Goal: Task Accomplishment & Management: Complete application form

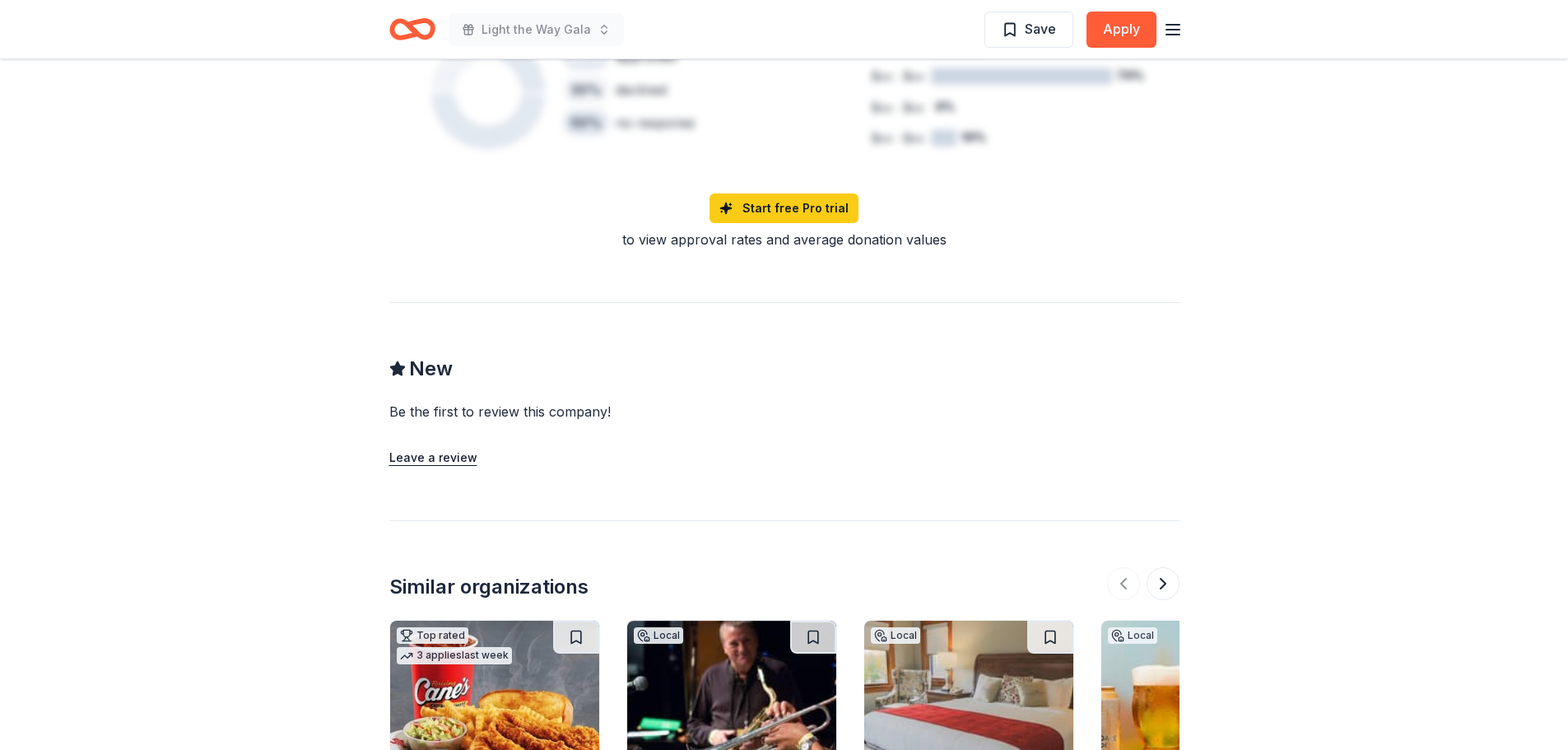
scroll to position [1780, 0]
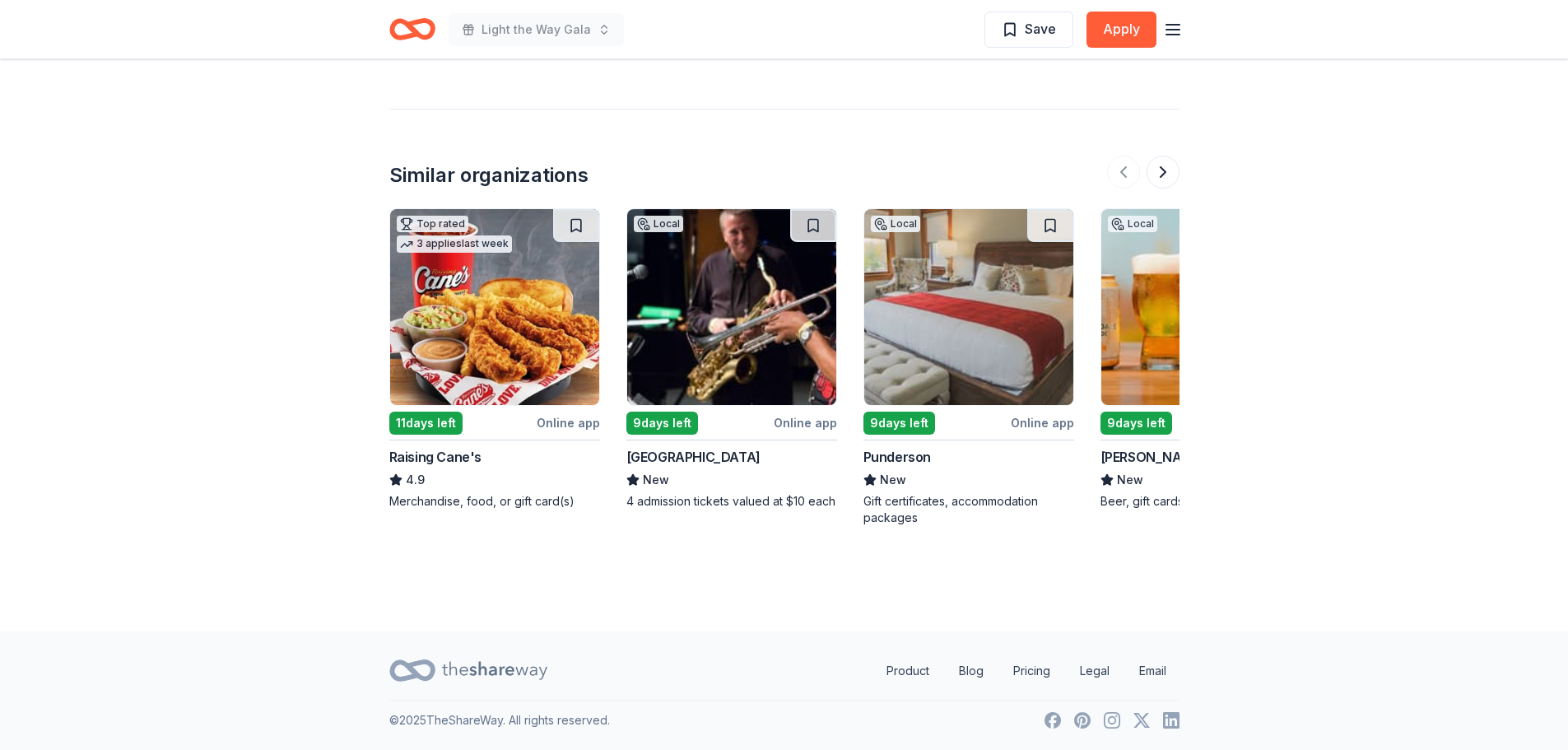
click at [1174, 337] on img at bounding box center [1206, 307] width 209 height 196
click at [1171, 170] on button at bounding box center [1163, 172] width 33 height 33
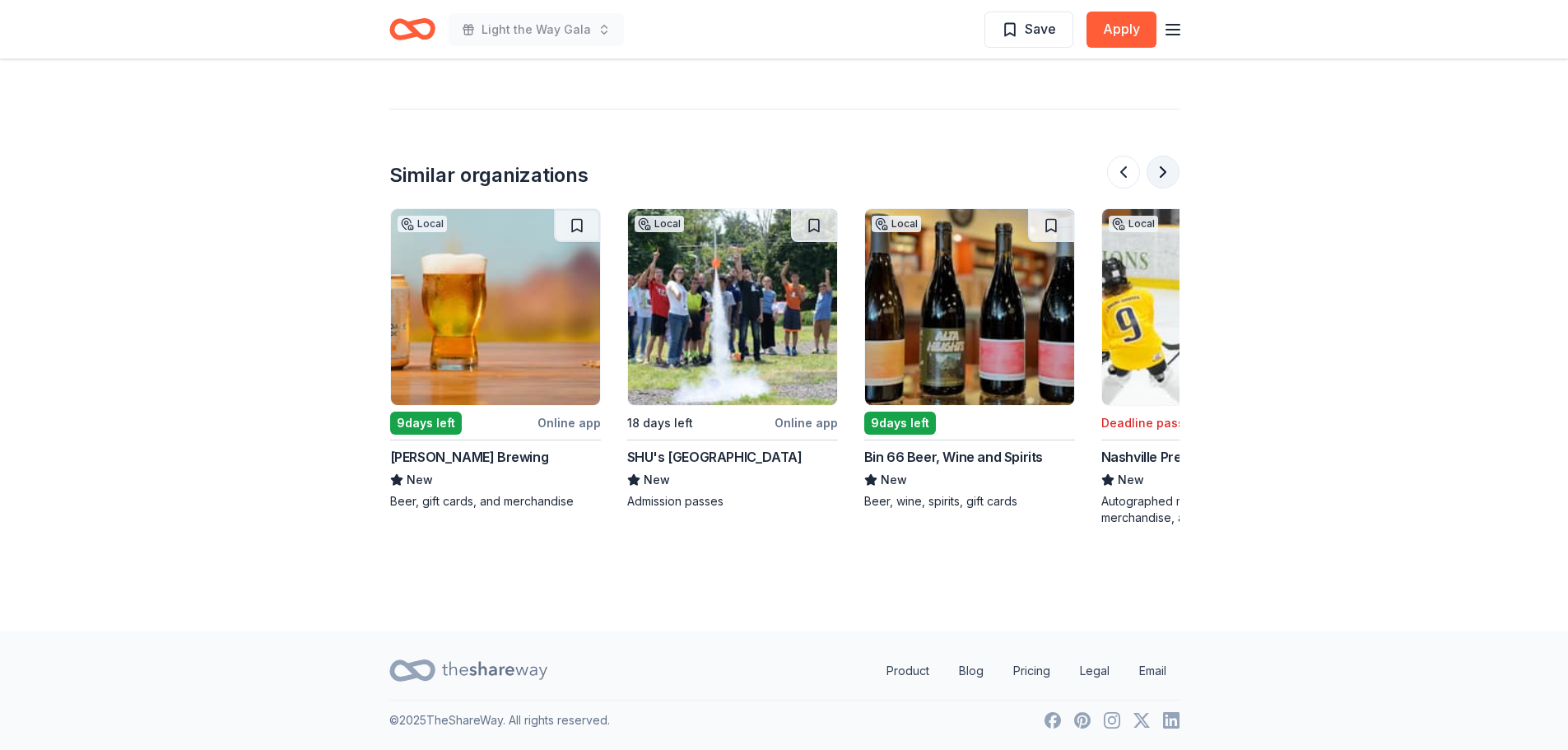
scroll to position [0, 711]
click at [1170, 172] on button at bounding box center [1163, 172] width 33 height 33
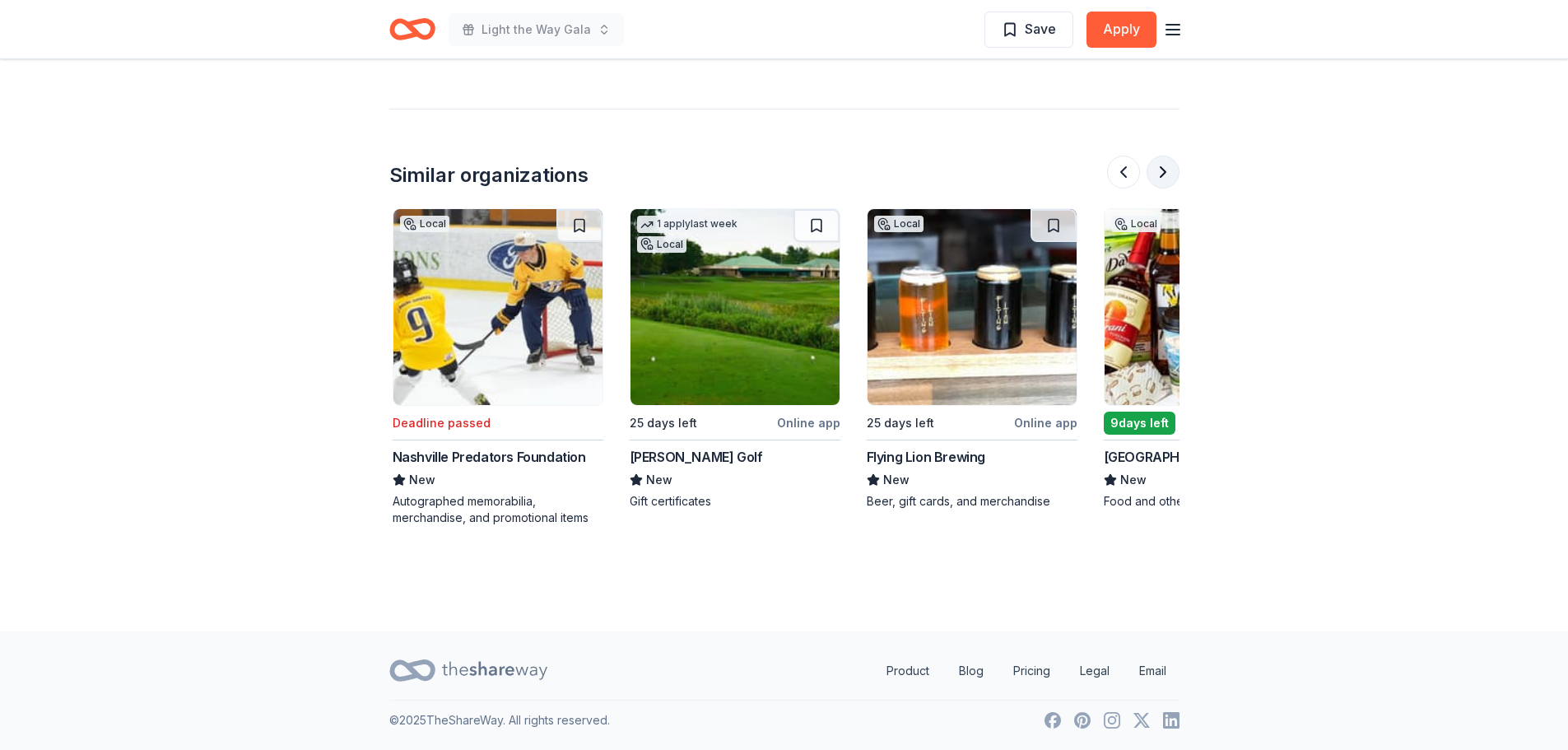
scroll to position [0, 1422]
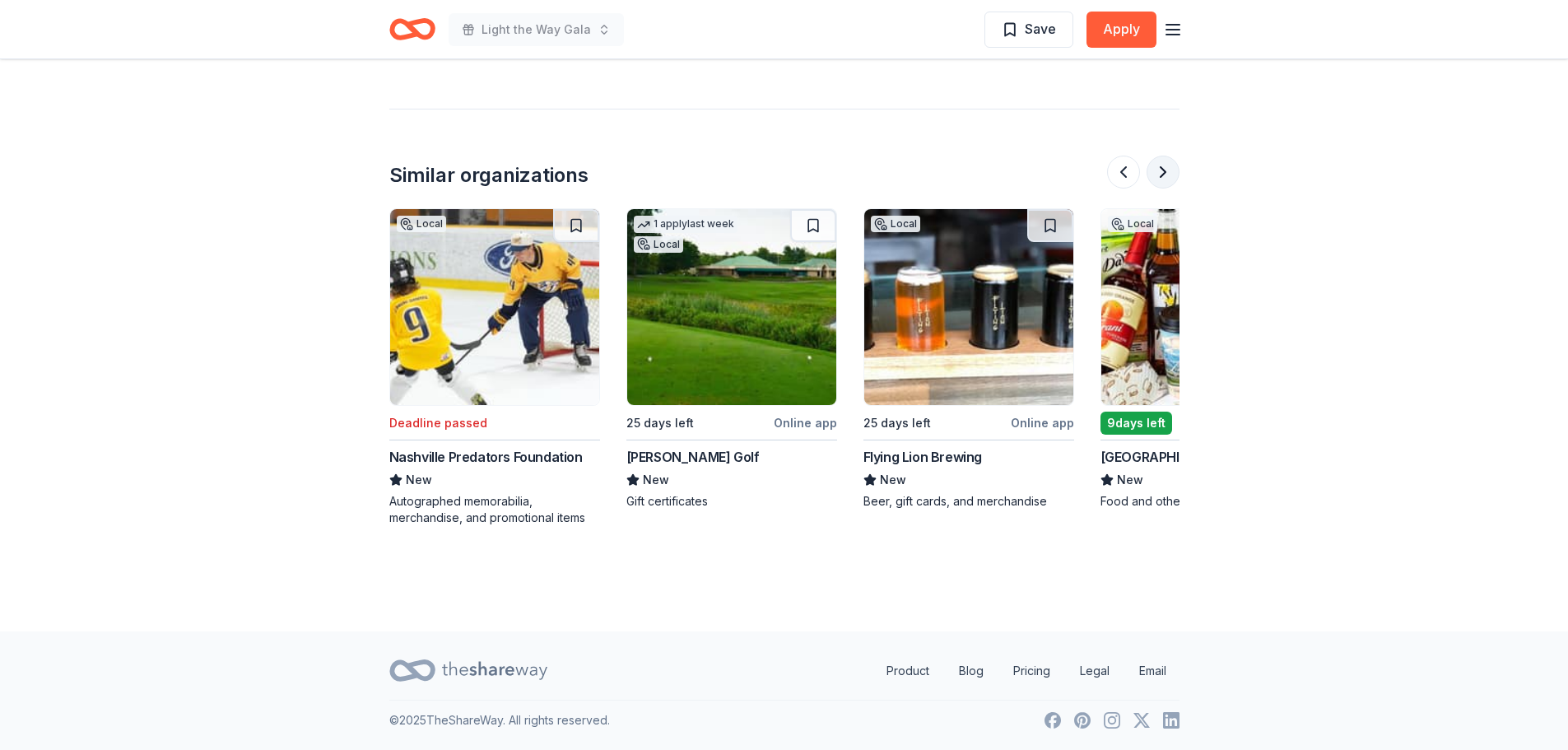
click at [1170, 172] on button at bounding box center [1163, 172] width 33 height 33
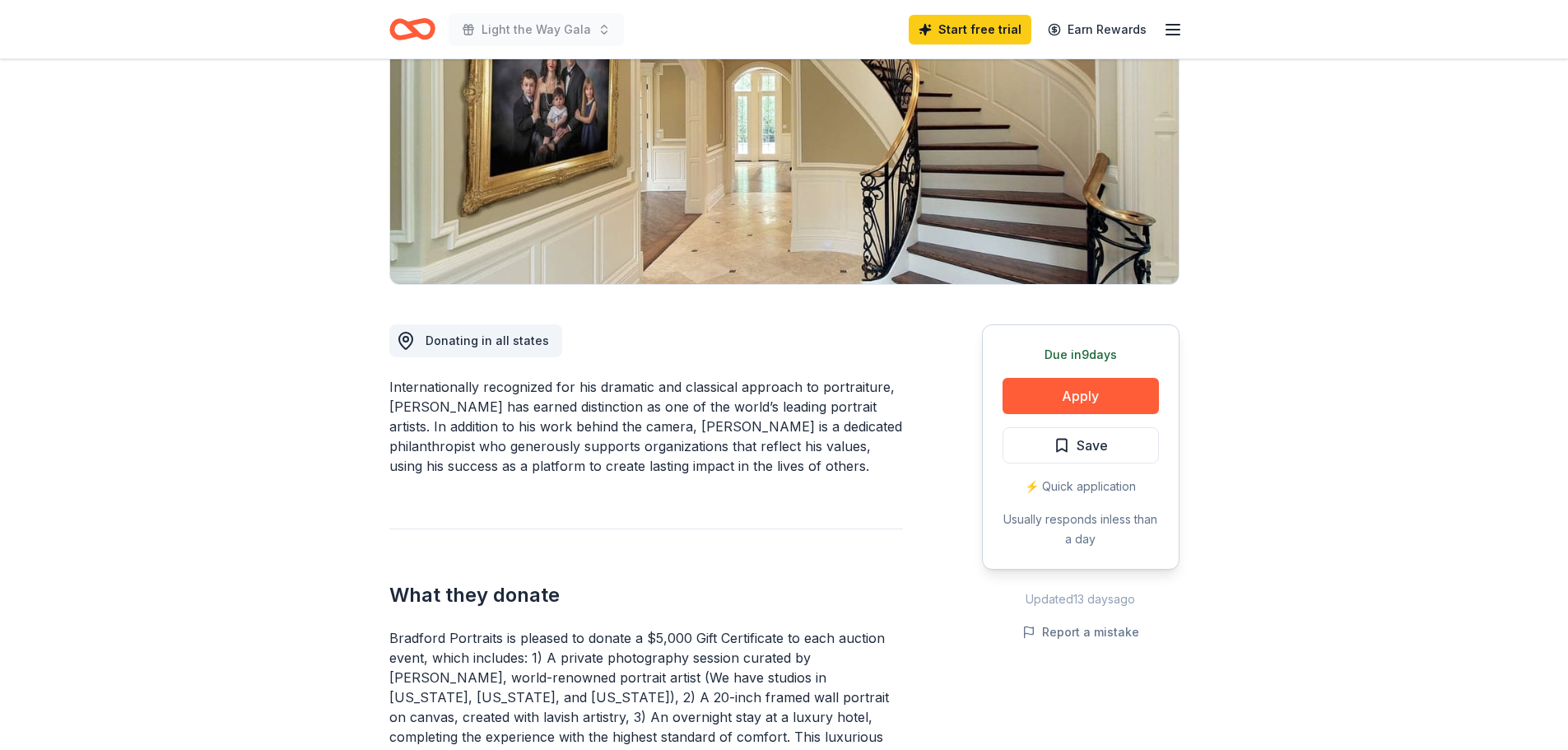
scroll to position [0, 0]
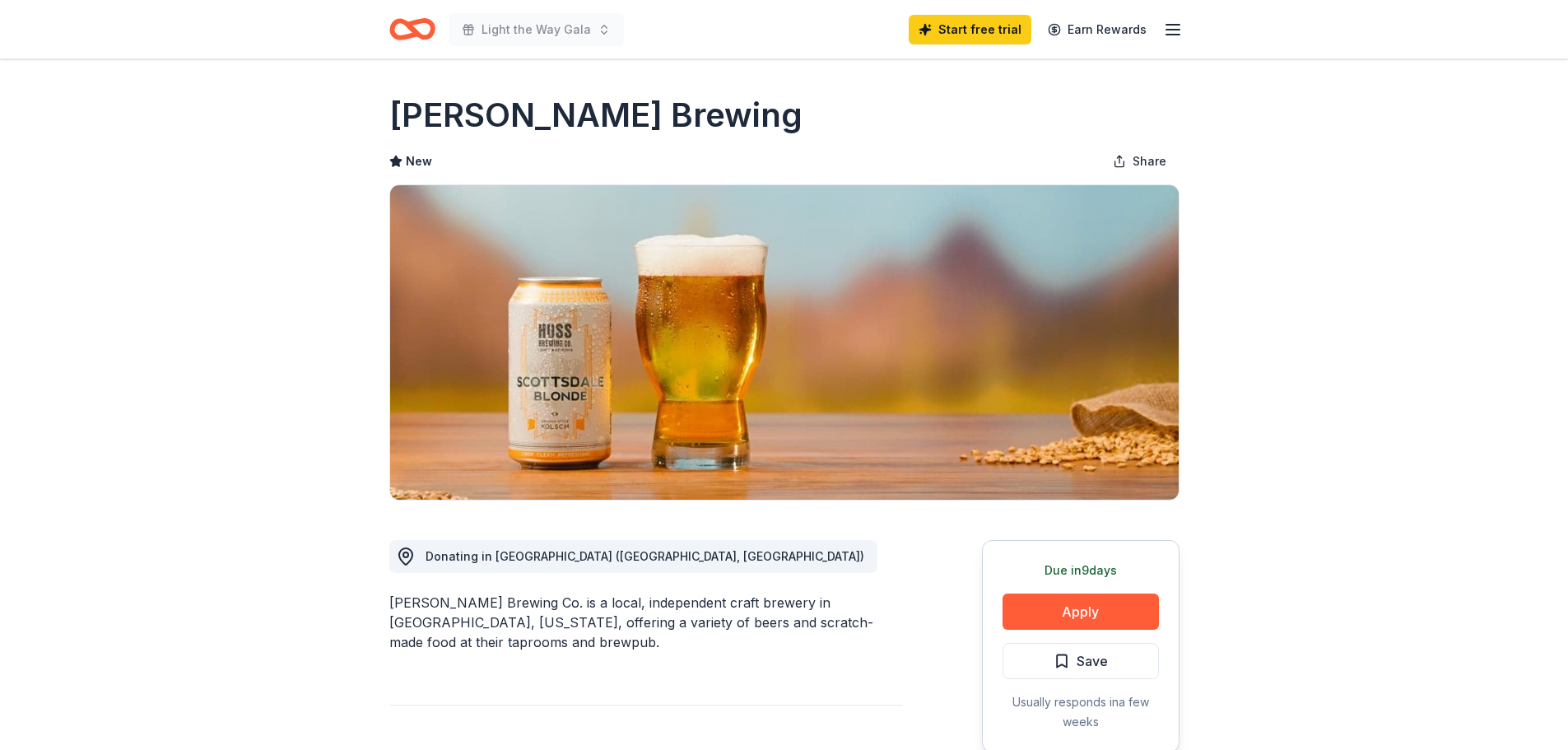
click at [432, 29] on icon "Home" at bounding box center [420, 28] width 25 height 16
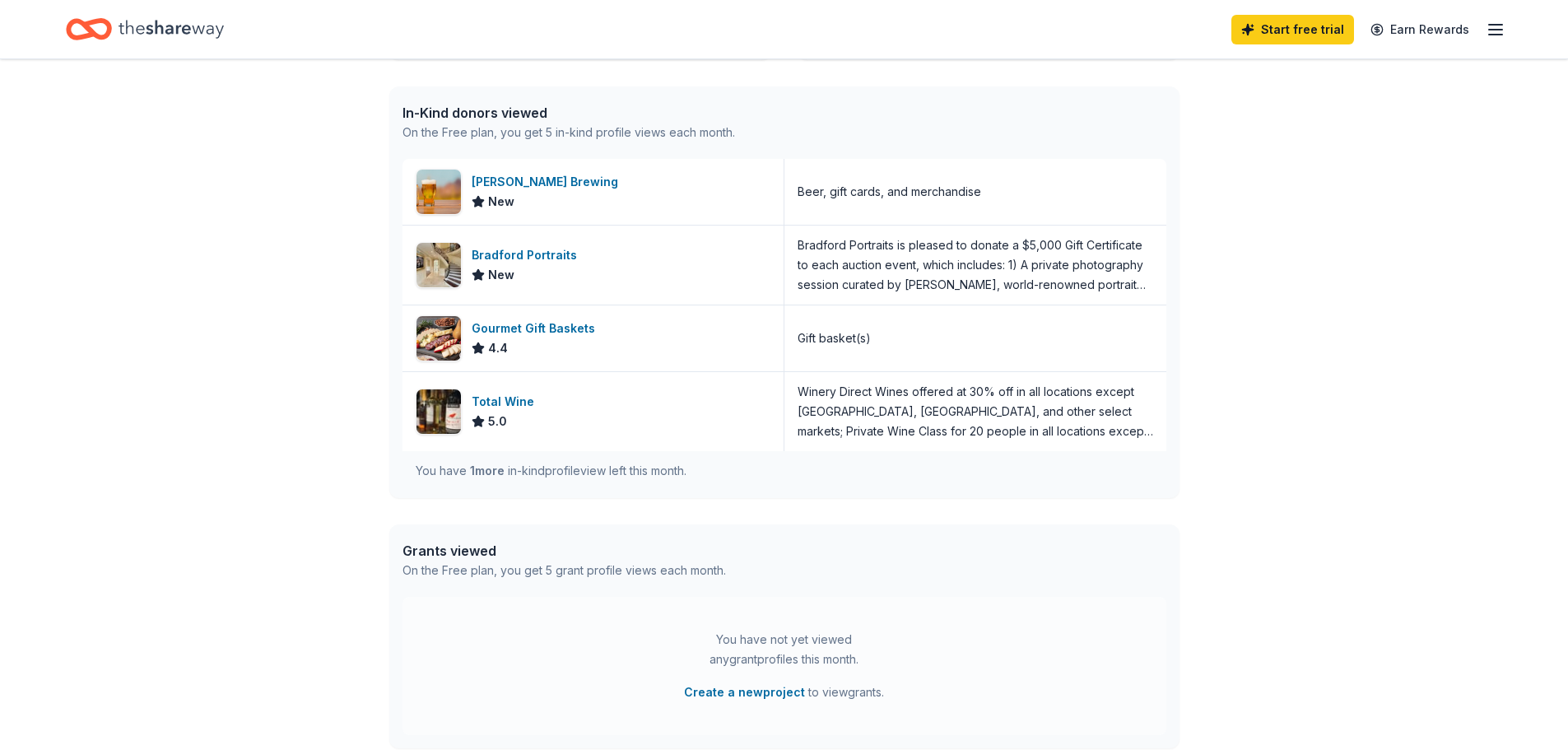
scroll to position [412, 0]
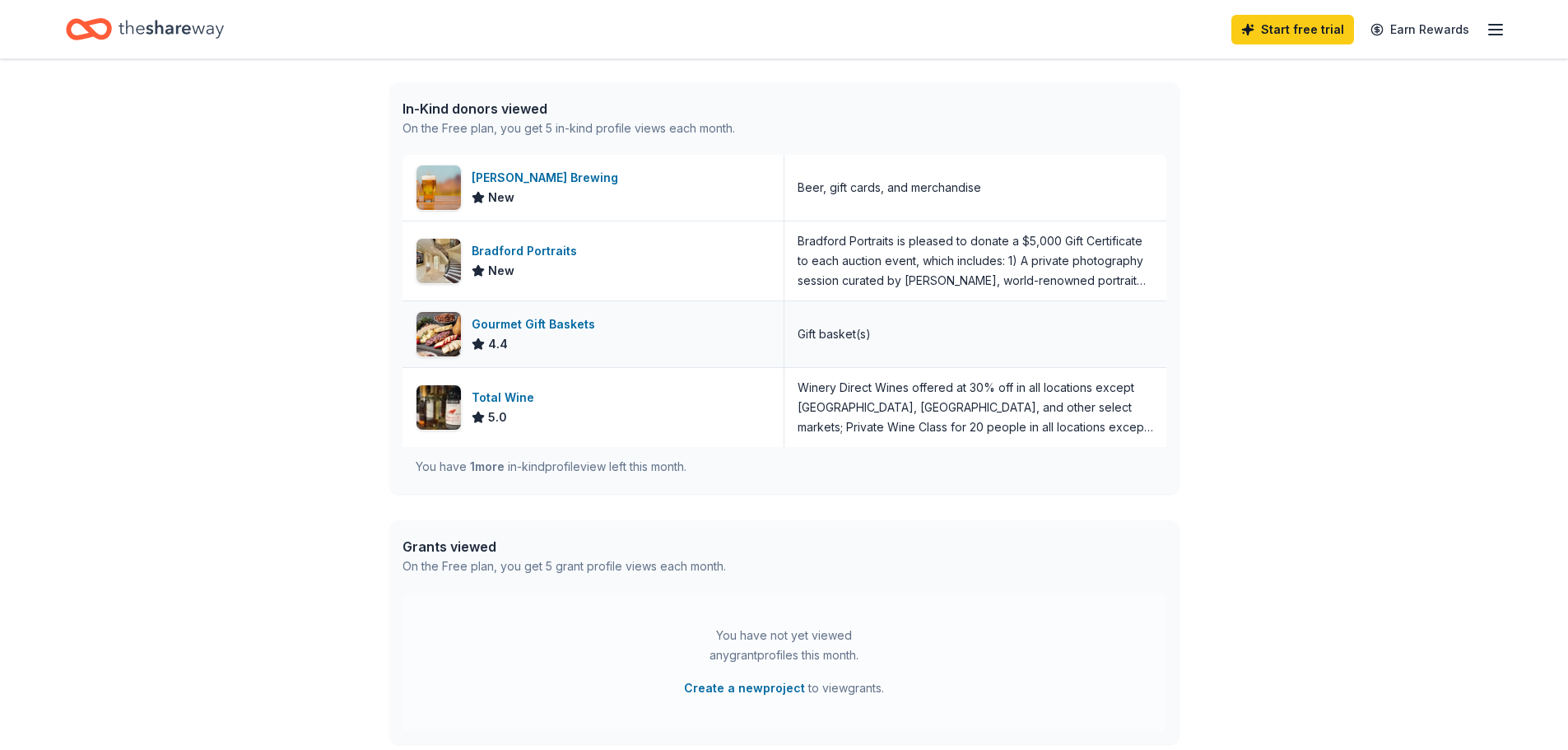
click at [560, 327] on div "Gourmet Gift Baskets" at bounding box center [537, 324] width 130 height 19
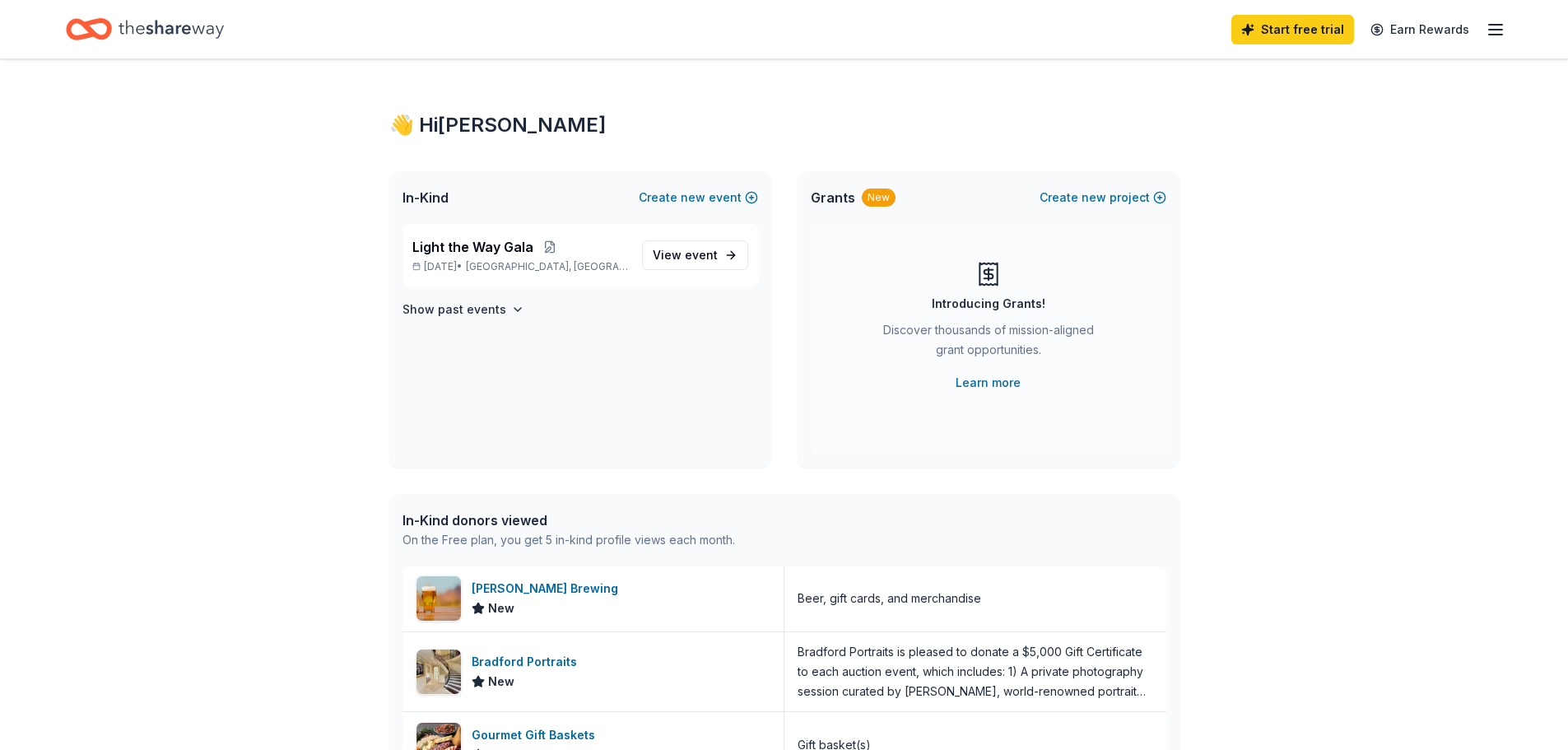
scroll to position [0, 0]
click at [704, 251] on span "event" at bounding box center [701, 254] width 33 height 14
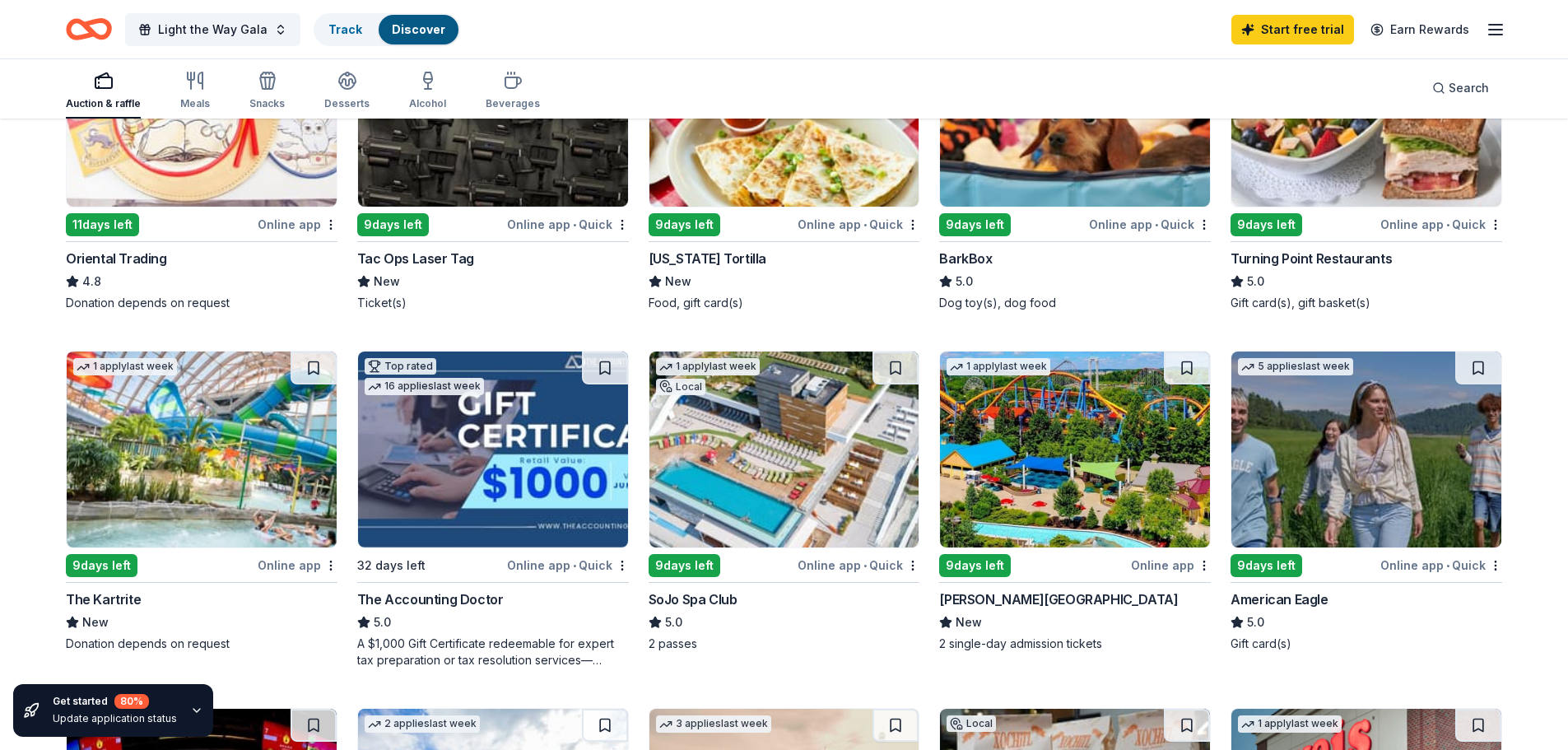
scroll to position [741, 0]
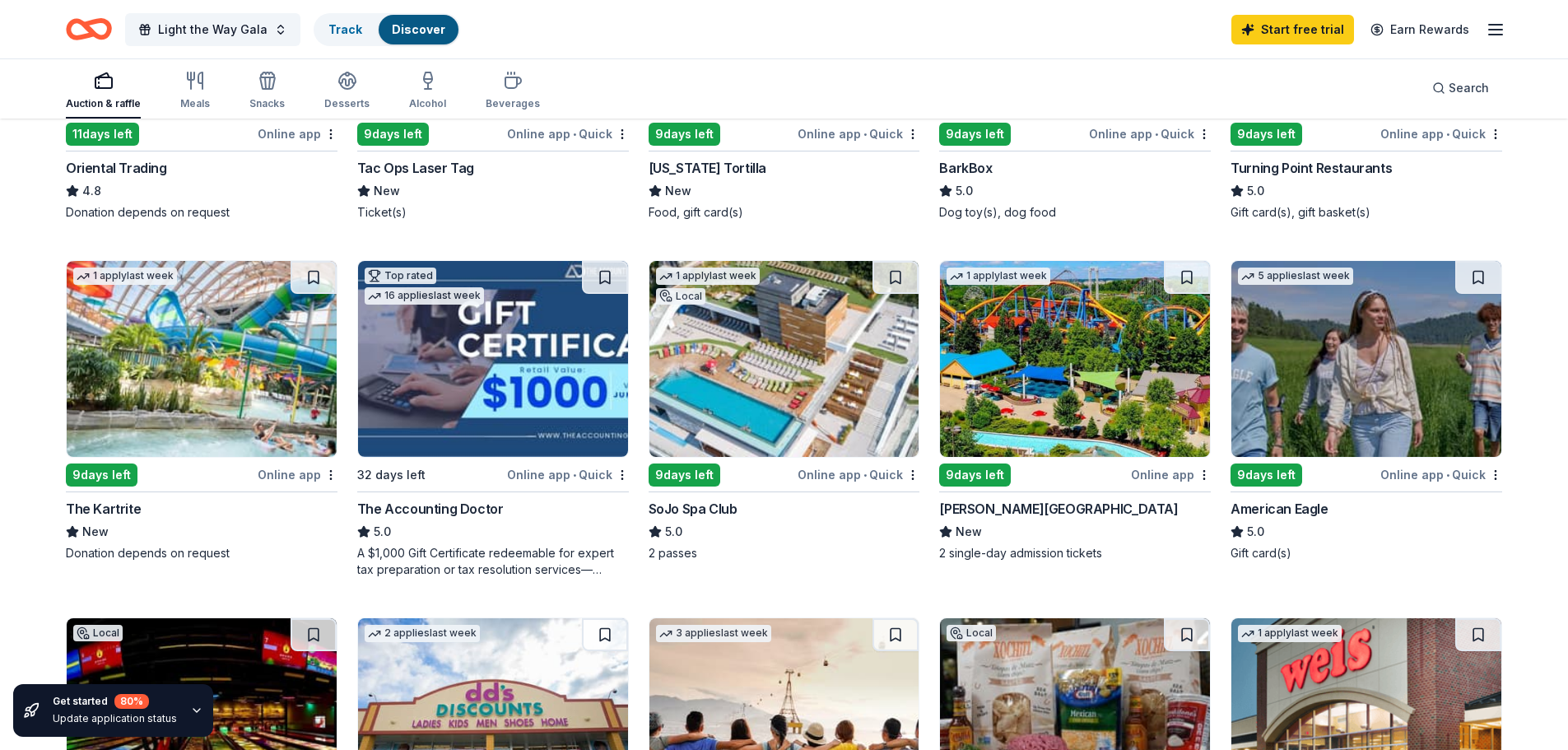
click at [1175, 480] on div "Online app" at bounding box center [1171, 475] width 80 height 20
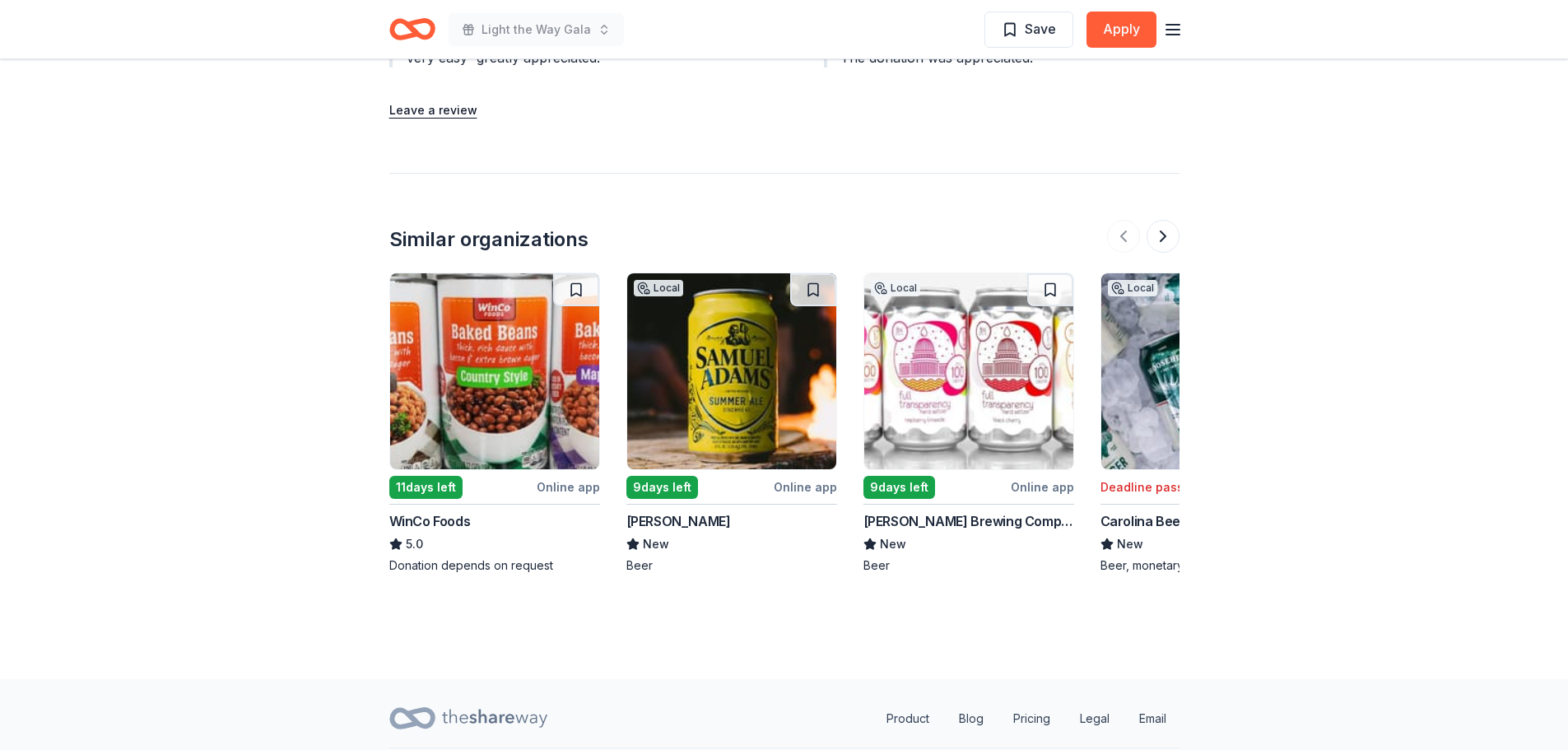
scroll to position [1941, 0]
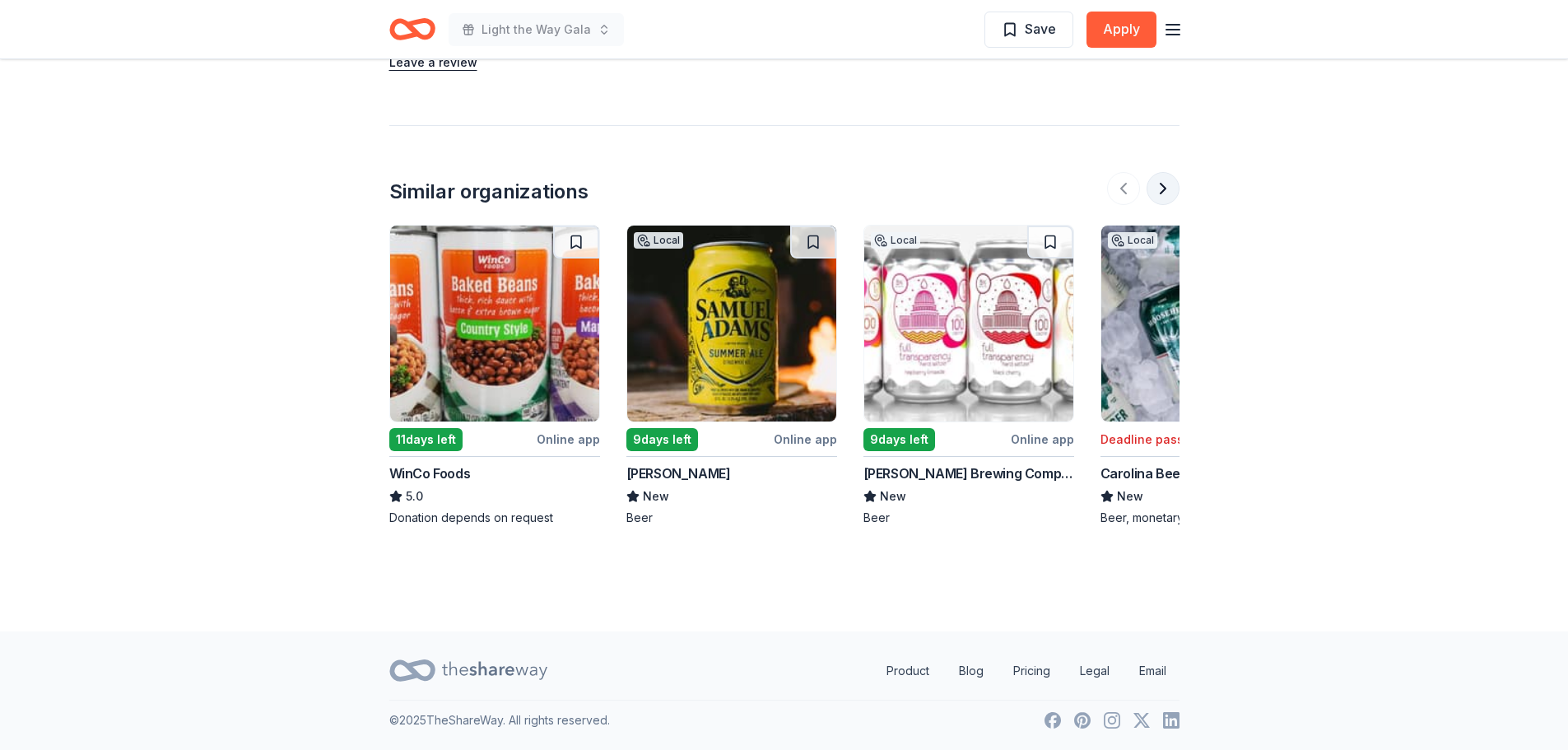
click at [1165, 186] on button at bounding box center [1163, 188] width 33 height 33
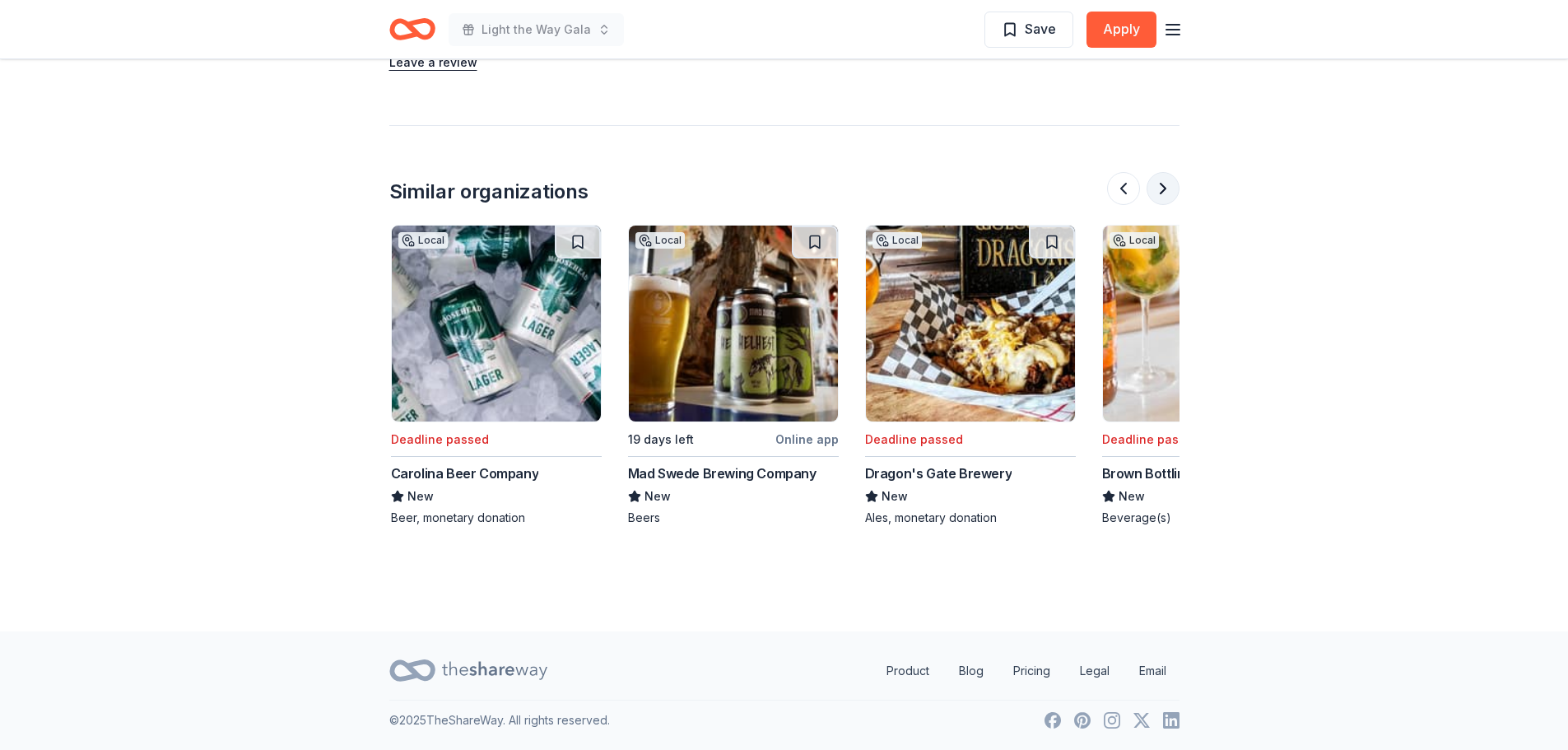
scroll to position [0, 711]
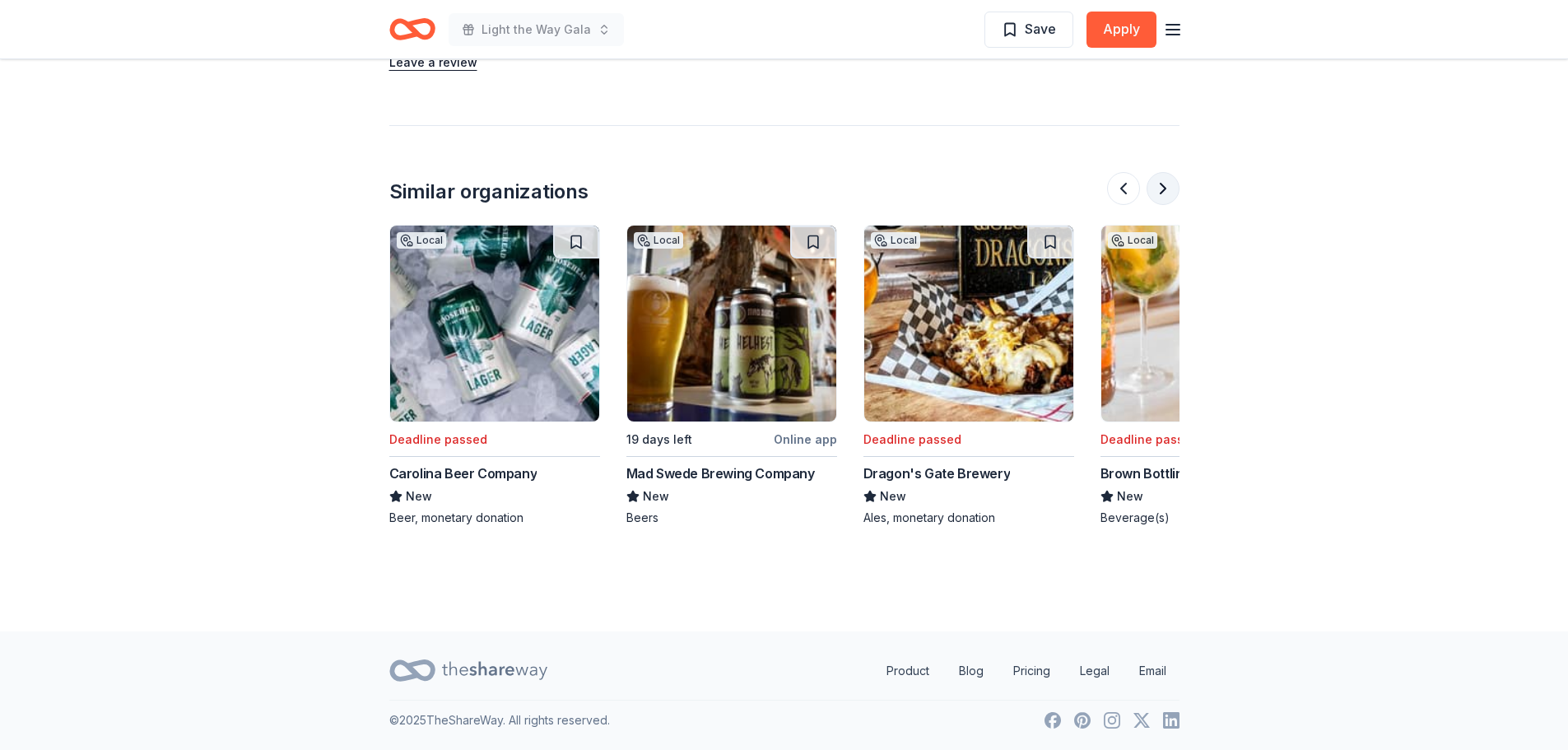
click at [1163, 189] on button at bounding box center [1163, 188] width 33 height 33
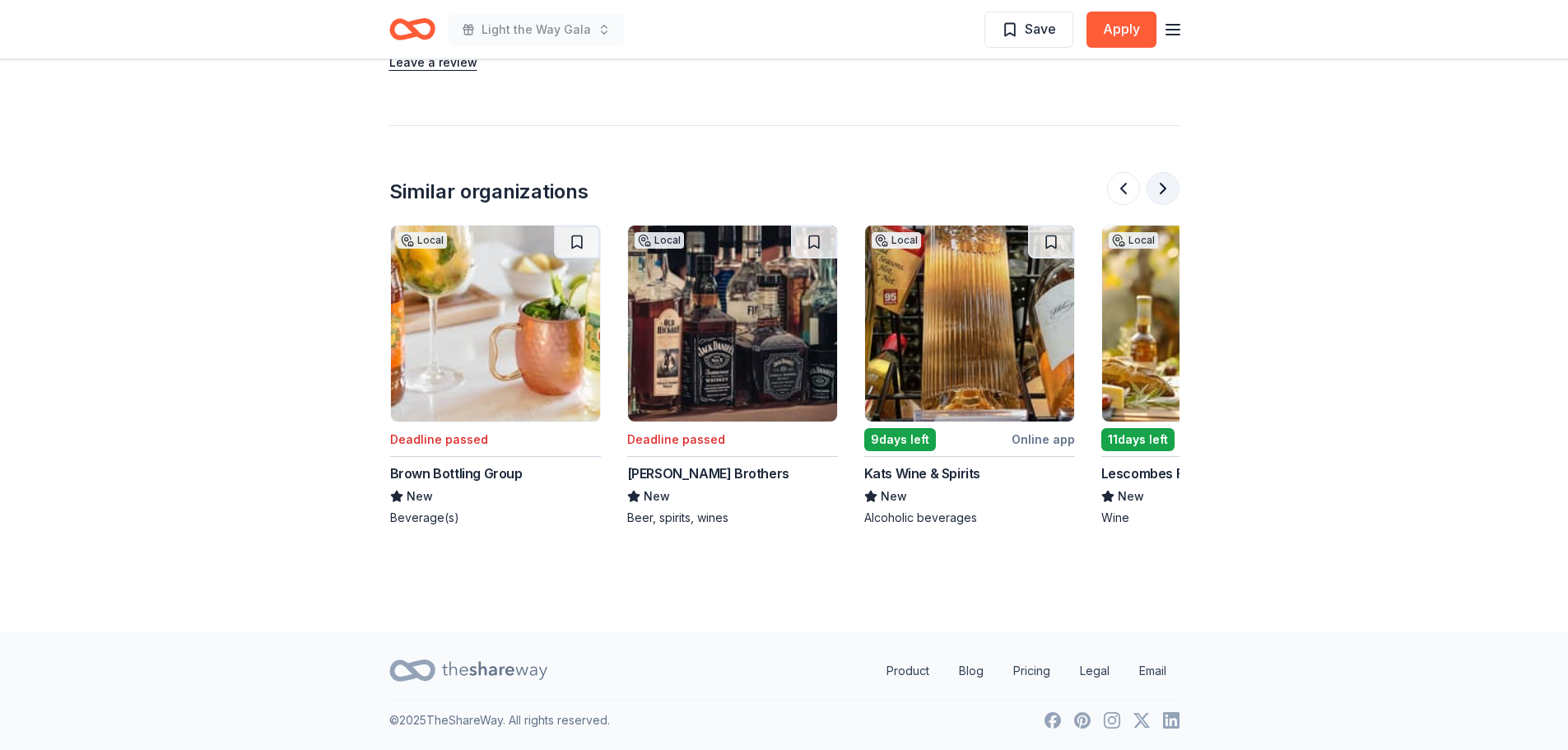
scroll to position [0, 1422]
click at [1163, 189] on button at bounding box center [1163, 188] width 33 height 33
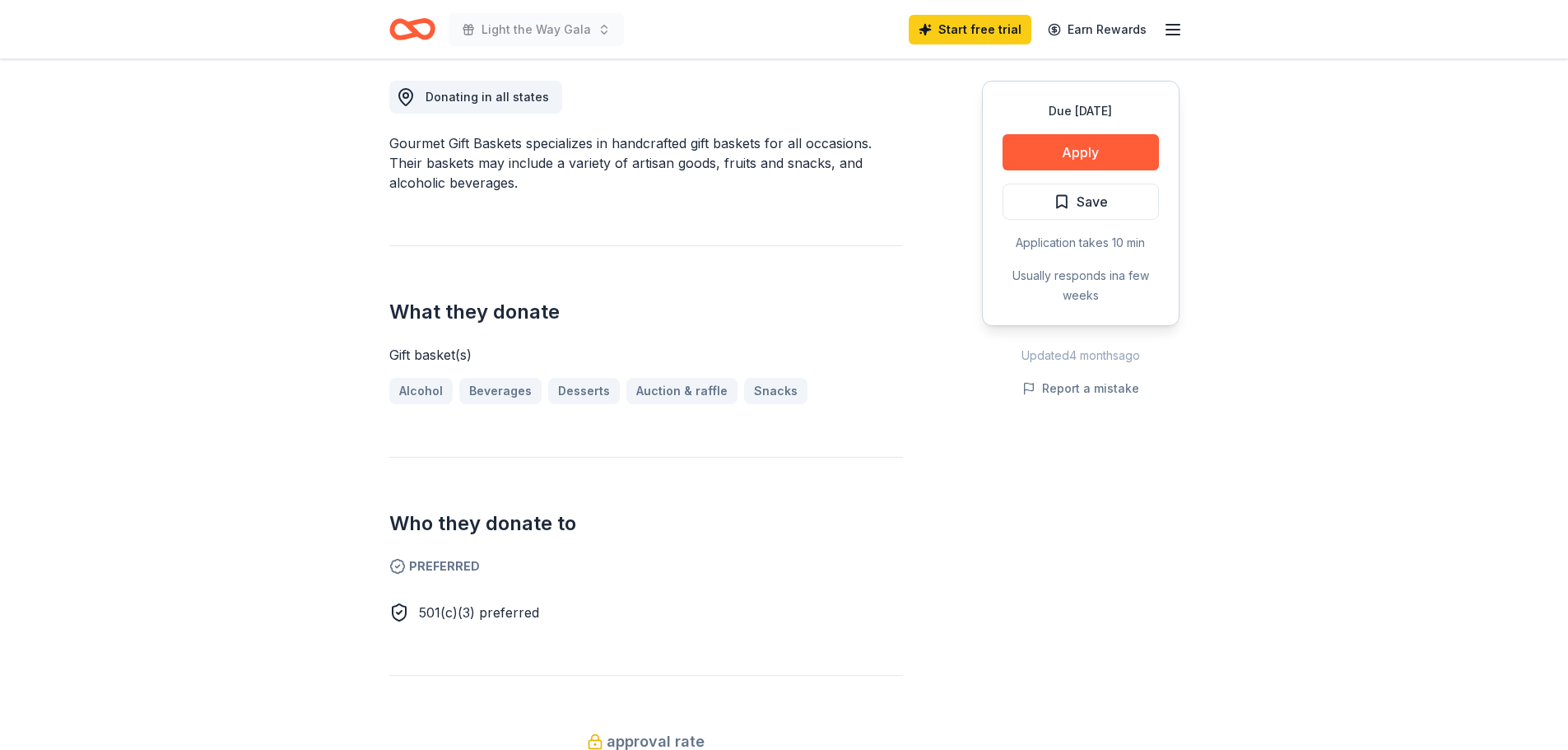
scroll to position [0, 0]
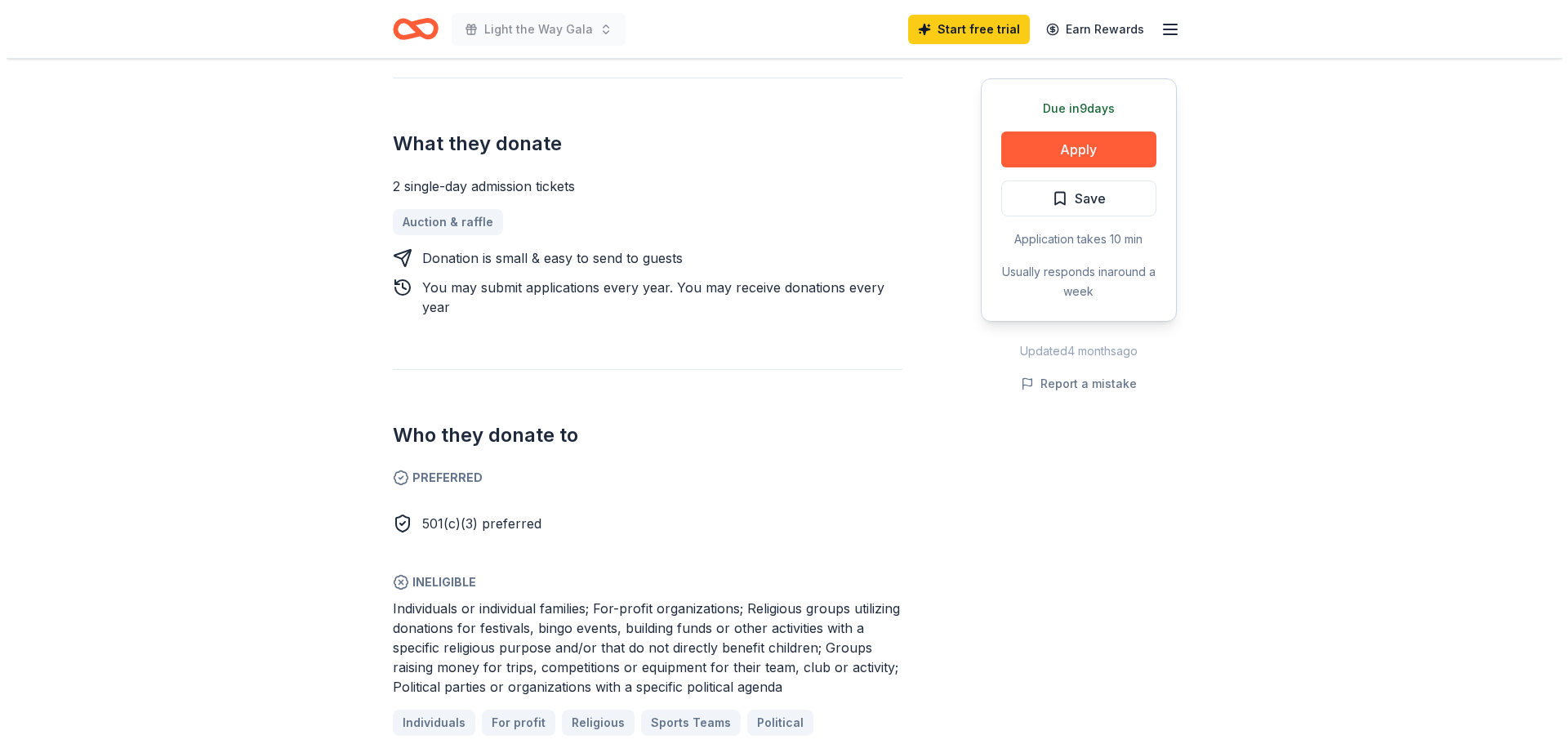
scroll to position [653, 0]
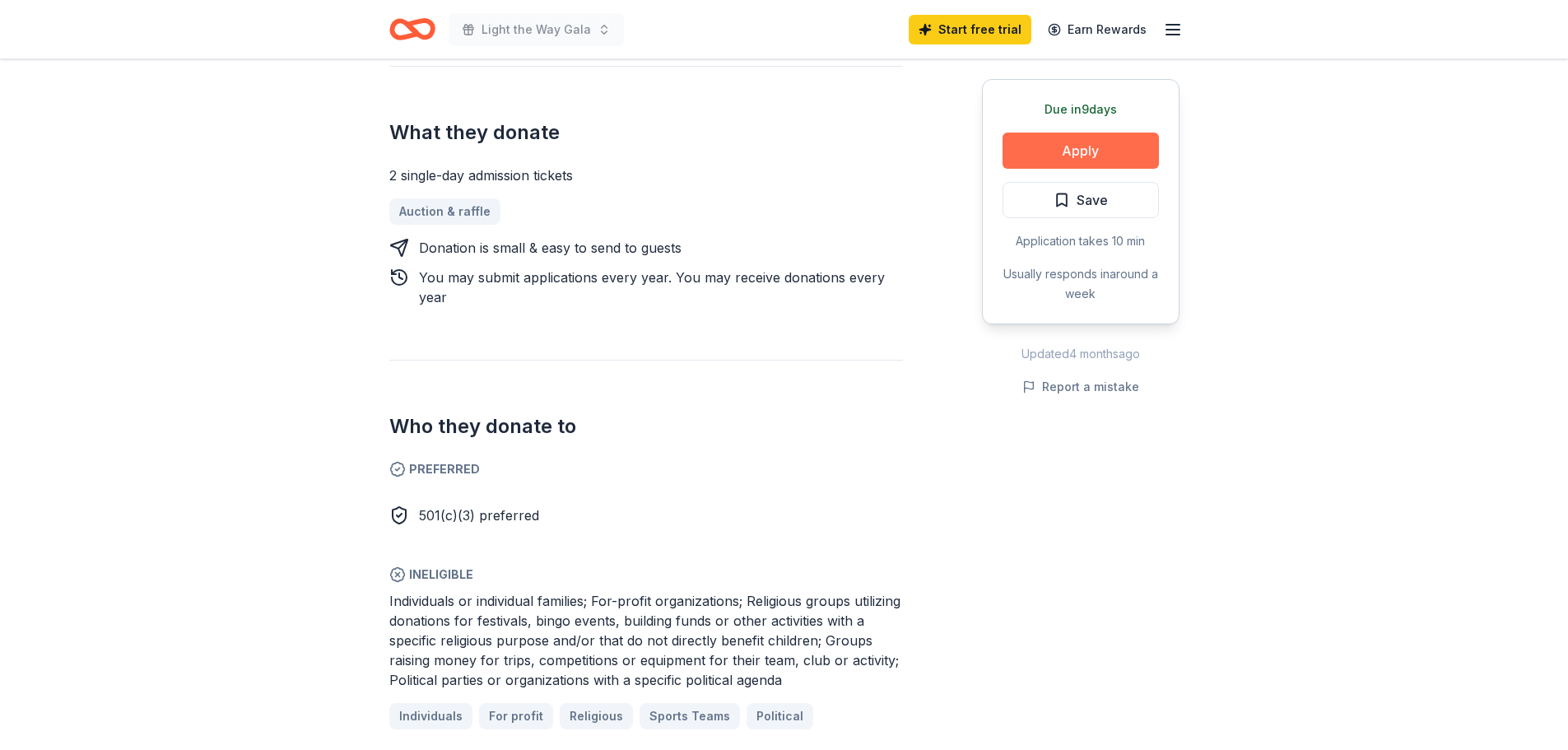
click at [1088, 149] on button "Apply" at bounding box center [1081, 150] width 157 height 36
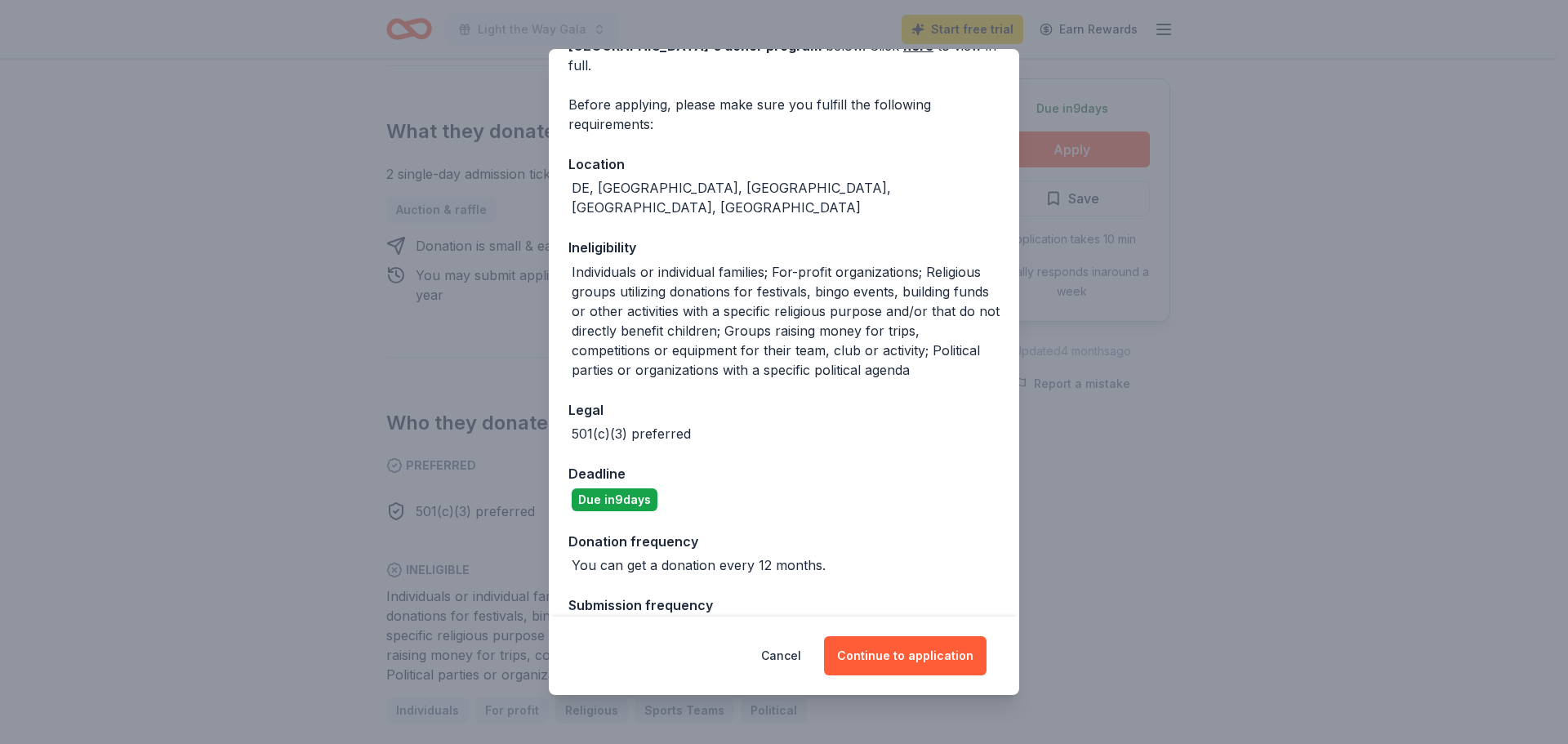
scroll to position [114, 0]
click at [940, 654] on button "Continue to application" at bounding box center [905, 656] width 162 height 40
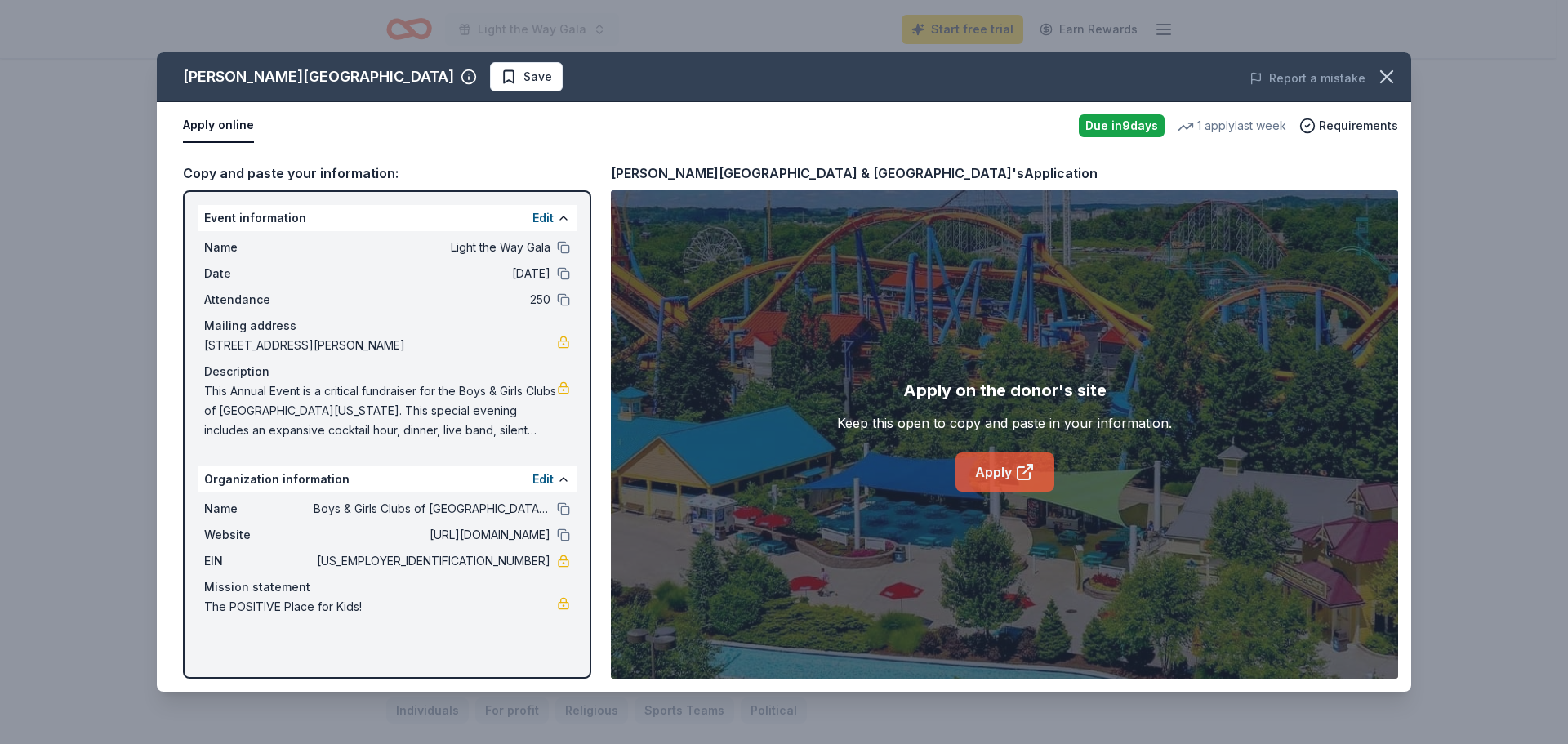
click at [1007, 476] on link "Apply" at bounding box center [1005, 472] width 99 height 40
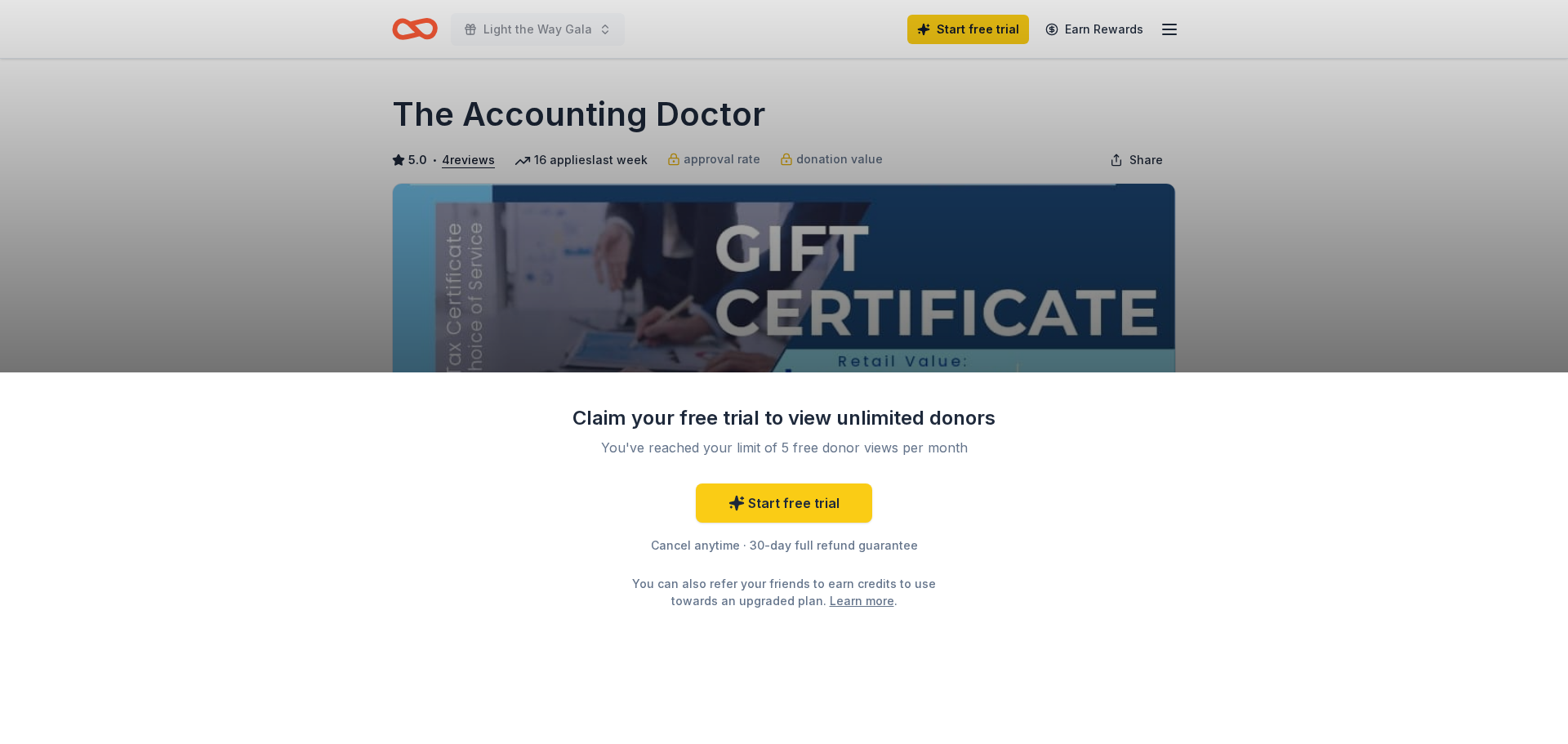
click at [971, 280] on div "Claim your free trial to view unlimited donors You've reached your limit of 5 f…" at bounding box center [784, 372] width 1568 height 744
click at [845, 603] on link "Learn more" at bounding box center [862, 600] width 65 height 17
click at [837, 538] on div "Cancel anytime · 30-day full refund guarantee" at bounding box center [784, 545] width 425 height 19
click at [618, 155] on div "Claim your free trial to view unlimited donors You've reached your limit of 5 f…" at bounding box center [784, 372] width 1568 height 744
click at [731, 135] on div "Claim your free trial to view unlimited donors You've reached your limit of 5 f…" at bounding box center [784, 372] width 1568 height 744
